Goal: Obtain resource: Obtain resource

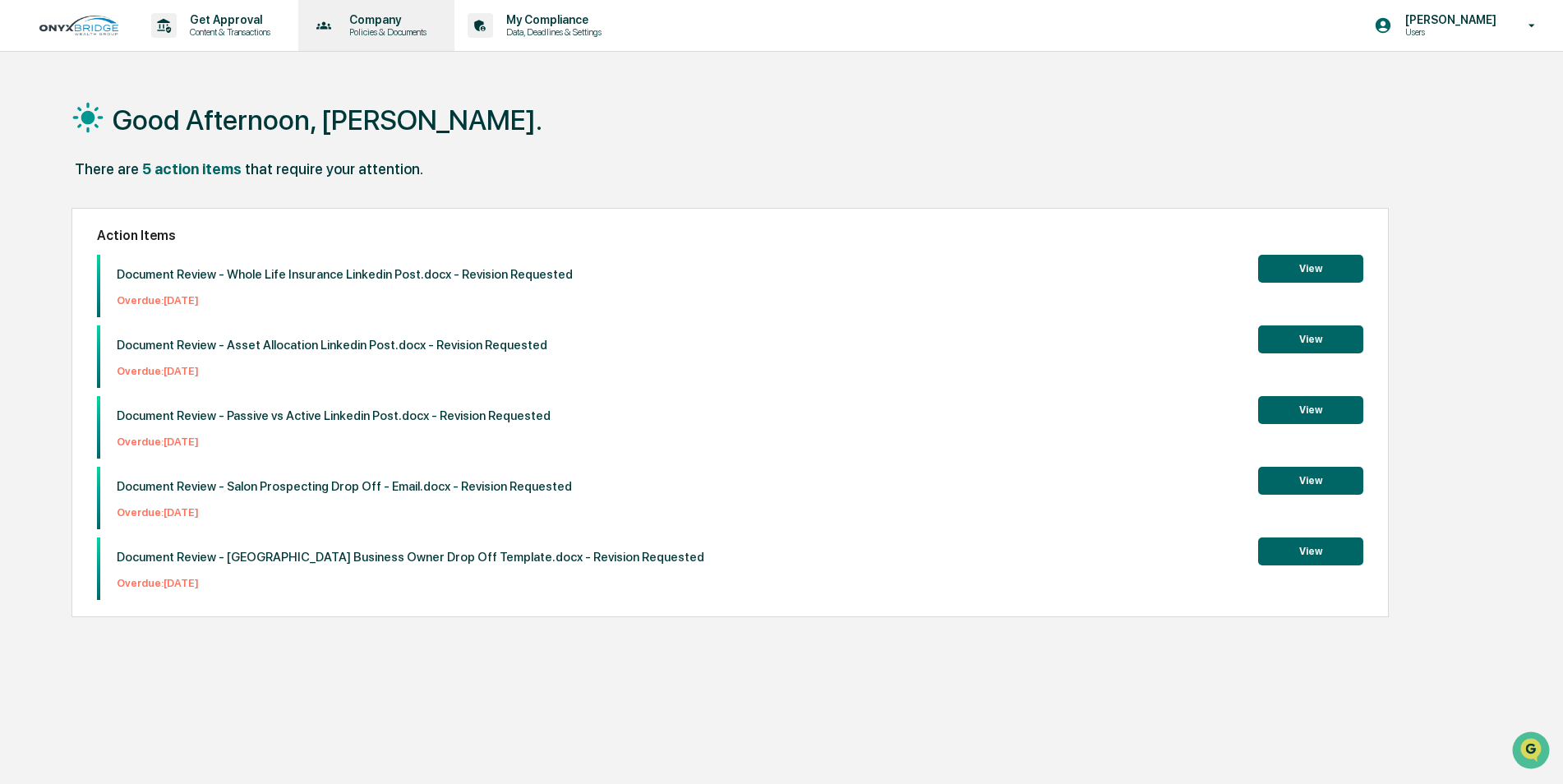
click at [366, 26] on p "Policies & Documents" at bounding box center [385, 32] width 99 height 12
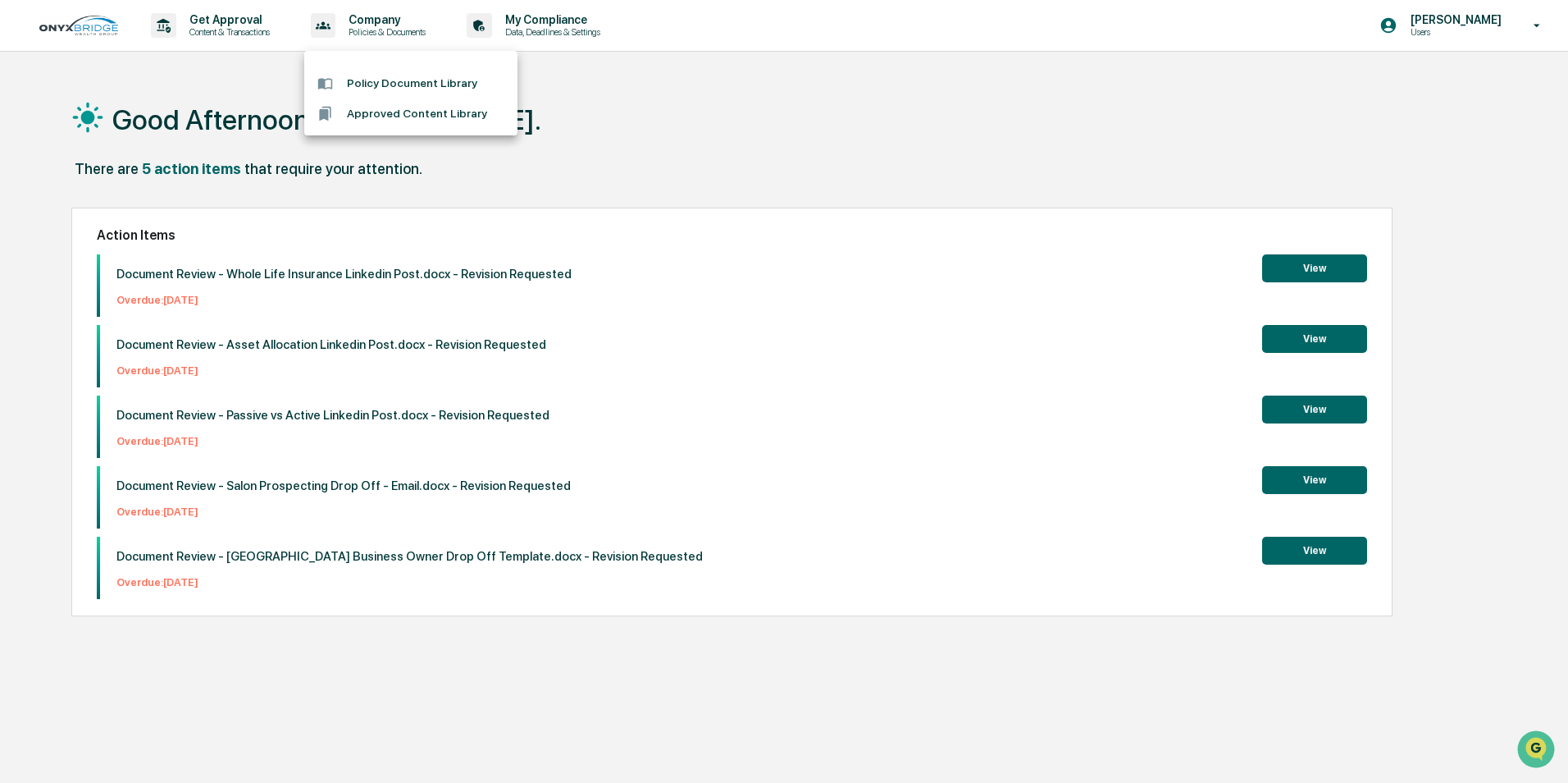
click at [396, 82] on li "Policy Document Library" at bounding box center [411, 83] width 214 height 31
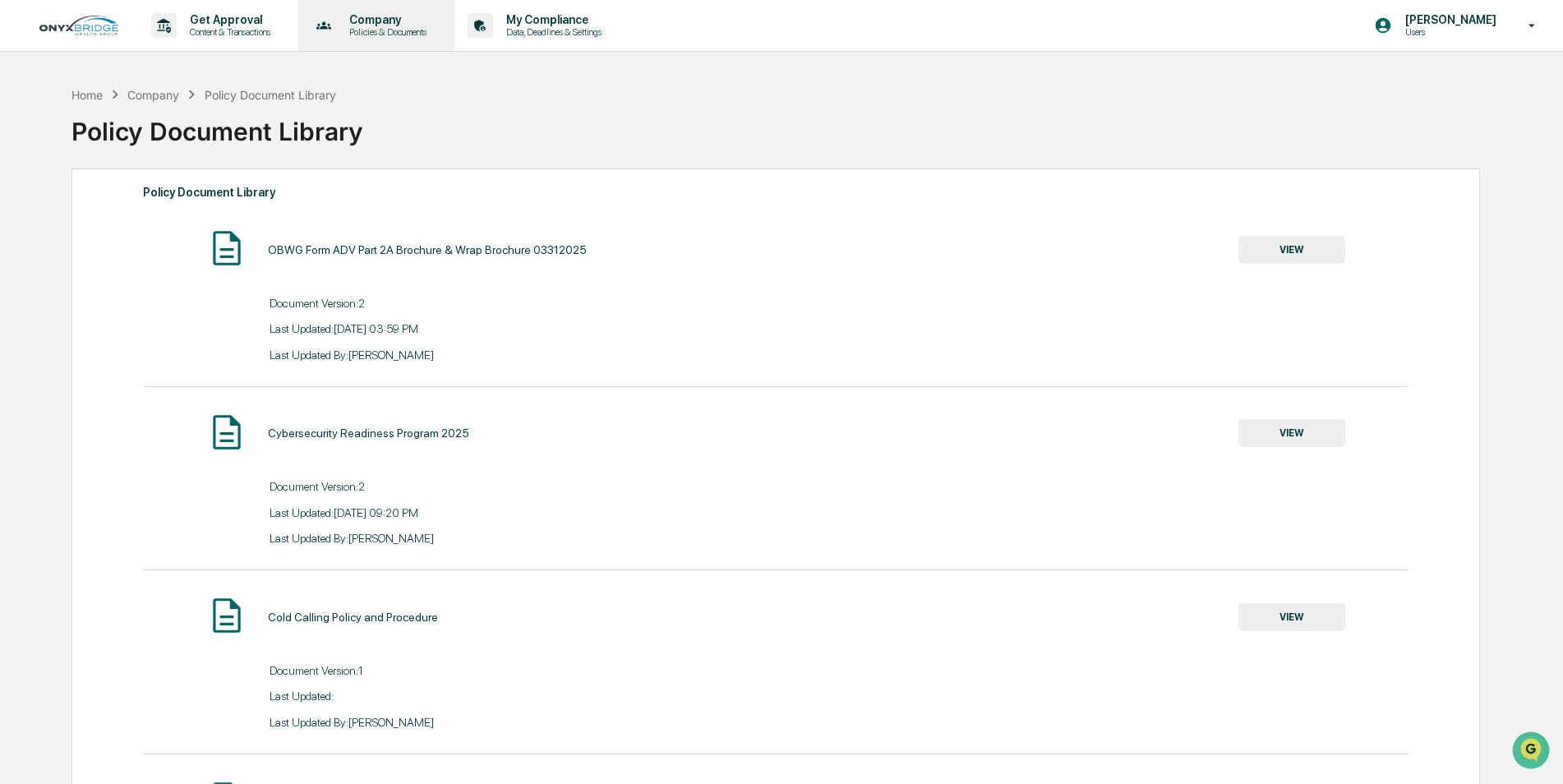
click at [366, 27] on p "Policies & Documents" at bounding box center [385, 32] width 99 height 12
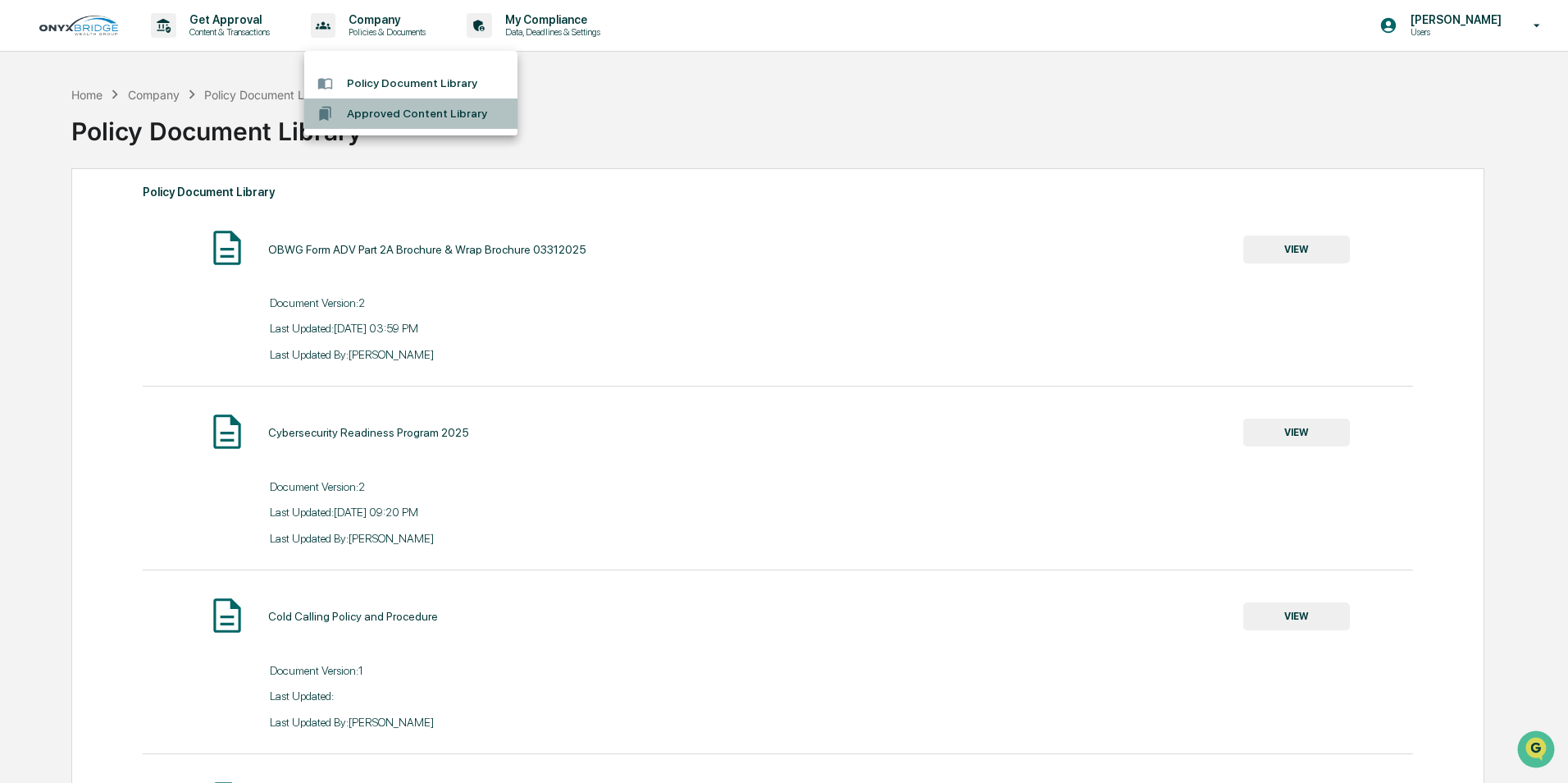
click at [382, 115] on li "Approved Content Library" at bounding box center [411, 114] width 214 height 31
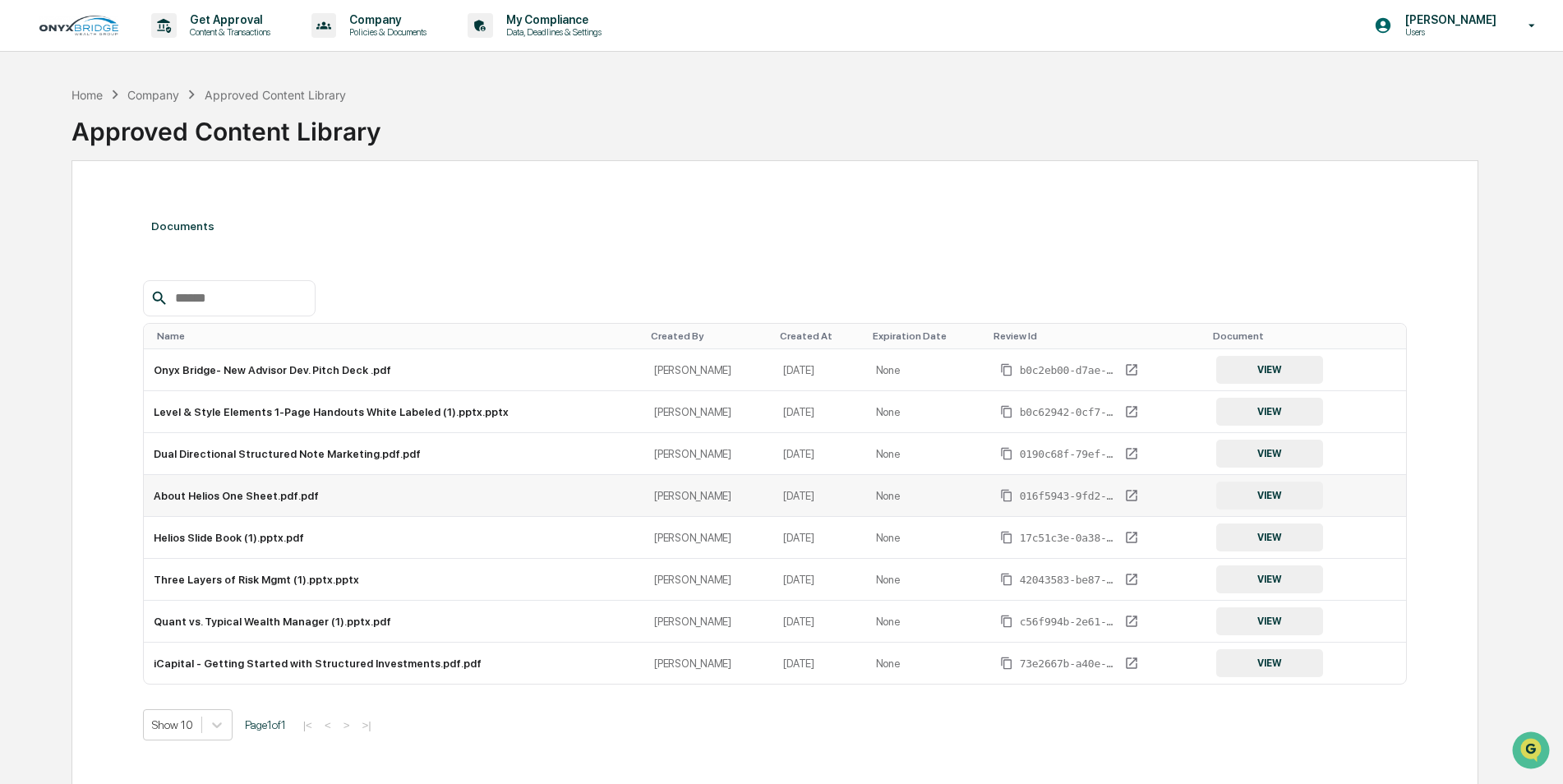
scroll to position [78, 0]
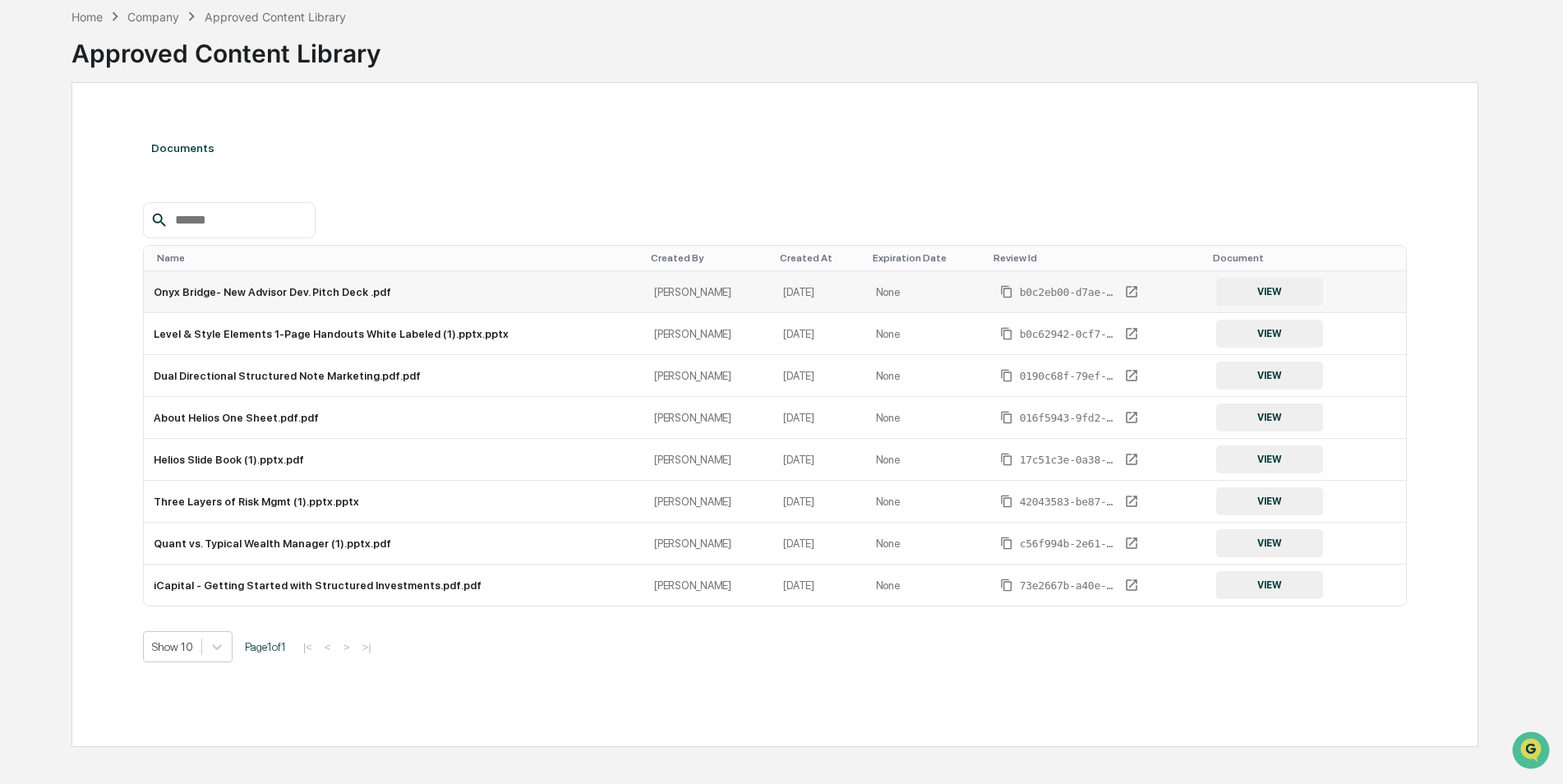
click at [1277, 295] on button "VIEW" at bounding box center [1270, 291] width 107 height 28
